Goal: Find specific page/section: Find specific page/section

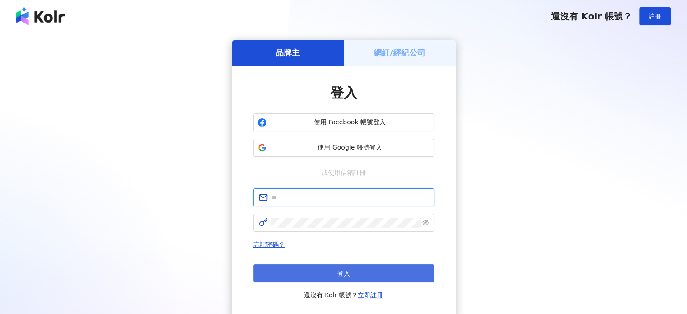
type input "**********"
click at [335, 272] on button "登入" at bounding box center [343, 273] width 181 height 18
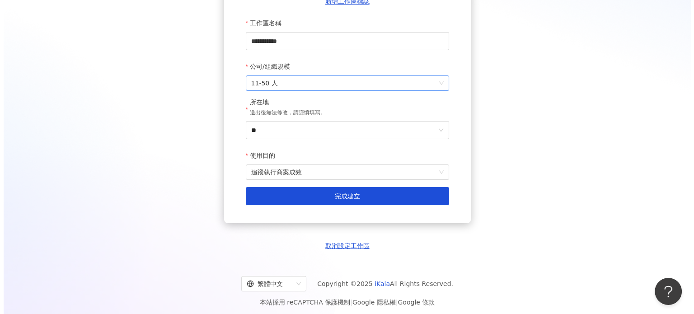
scroll to position [141, 0]
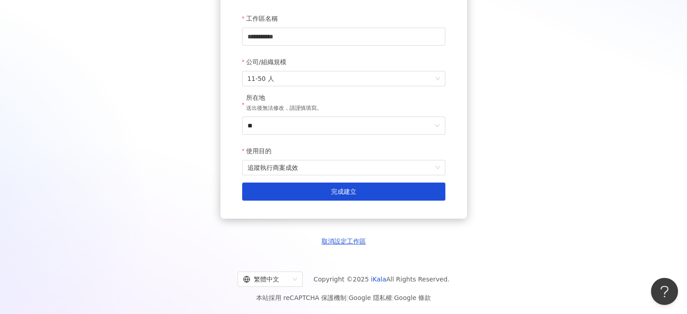
click at [340, 243] on button "取消設定工作區" at bounding box center [344, 242] width 50 height 10
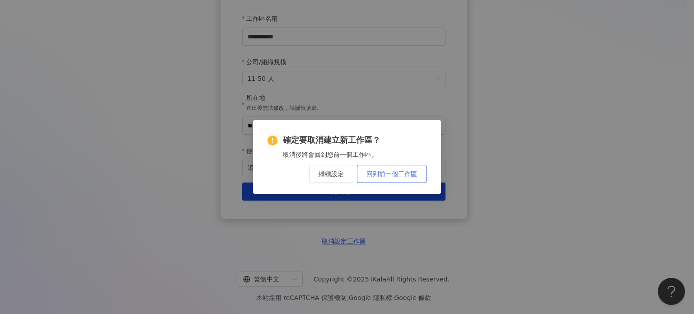
click at [413, 174] on span "回到前一個工作區" at bounding box center [391, 173] width 51 height 7
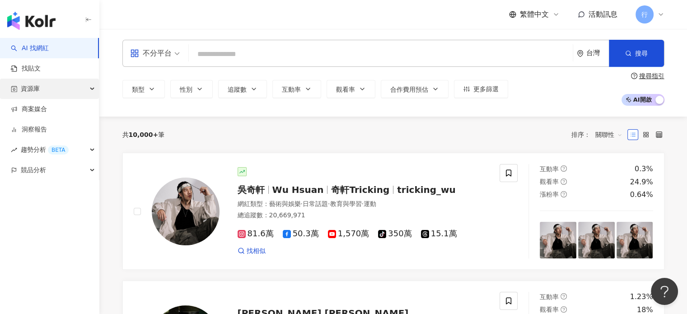
click at [56, 82] on div "資源庫" at bounding box center [49, 89] width 99 height 20
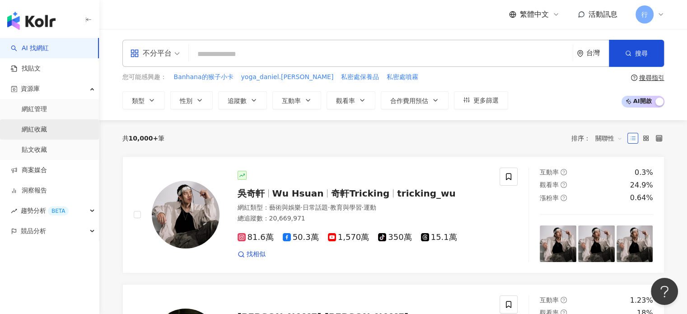
click at [47, 128] on link "網紅收藏" at bounding box center [34, 129] width 25 height 9
